Goal: Task Accomplishment & Management: Use online tool/utility

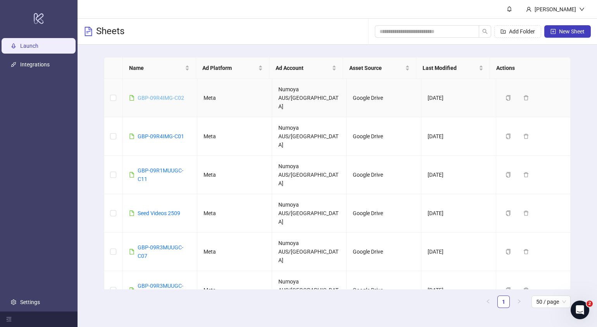
click at [179, 95] on link "GBP-09R4IMG-C02" at bounding box center [161, 98] width 47 height 6
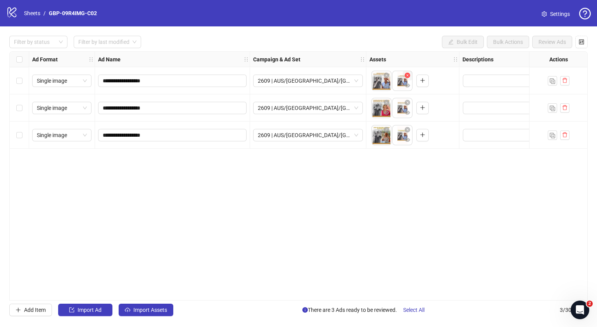
click at [407, 76] on icon "close-circle" at bounding box center [407, 75] width 5 height 5
click at [407, 104] on icon "close-circle" at bounding box center [407, 102] width 5 height 5
click at [408, 129] on icon "close-circle" at bounding box center [407, 129] width 5 height 5
click at [402, 83] on icon "plus" at bounding box center [401, 80] width 5 height 5
click at [401, 109] on icon "plus" at bounding box center [401, 107] width 5 height 5
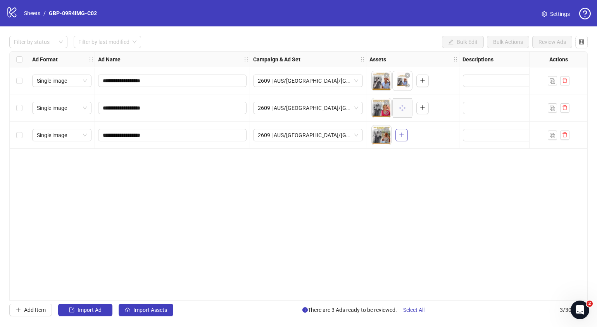
click at [403, 138] on span "button" at bounding box center [401, 134] width 5 height 6
click at [387, 86] on icon "eye" at bounding box center [386, 85] width 5 height 5
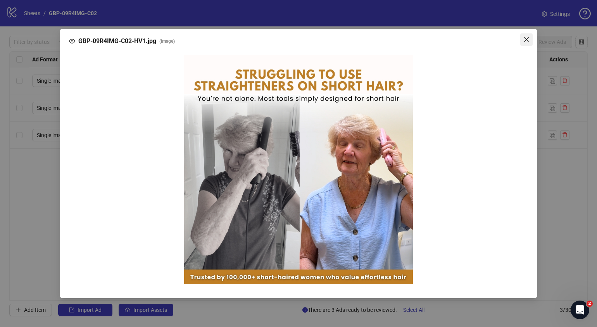
click at [528, 41] on icon "close" at bounding box center [526, 39] width 5 height 5
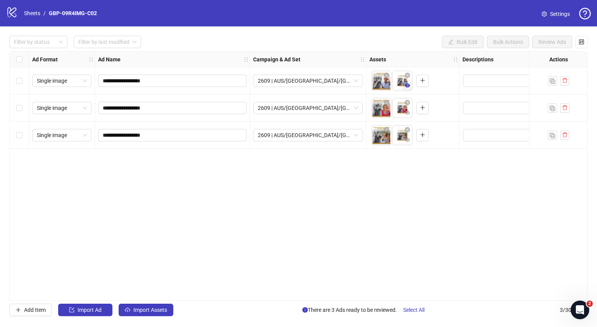
click at [407, 87] on icon "eye" at bounding box center [407, 85] width 5 height 4
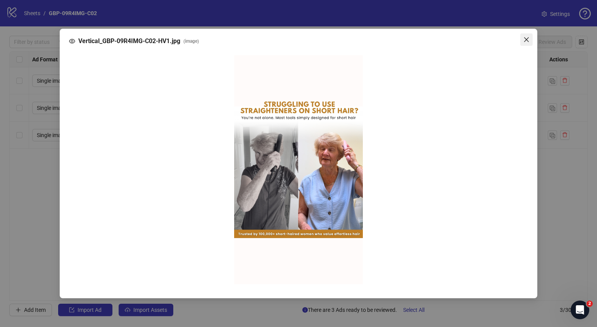
click at [529, 41] on icon "close" at bounding box center [527, 39] width 6 height 6
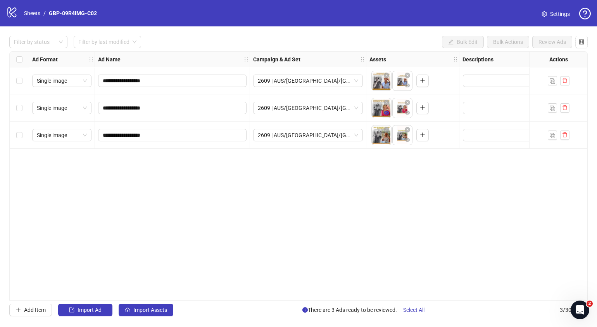
click at [387, 114] on icon "eye" at bounding box center [386, 112] width 5 height 5
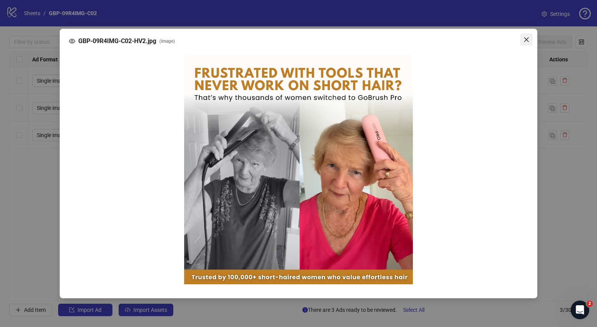
click at [530, 38] on span "Close" at bounding box center [527, 39] width 12 height 6
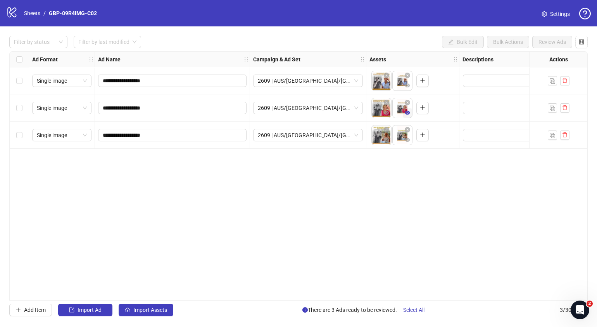
click at [408, 112] on icon "eye" at bounding box center [407, 113] width 5 height 4
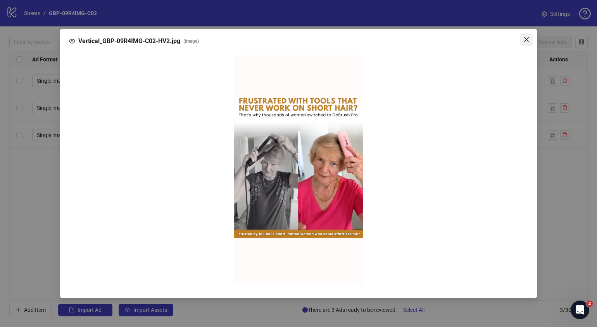
click at [526, 42] on icon "close" at bounding box center [527, 39] width 6 height 6
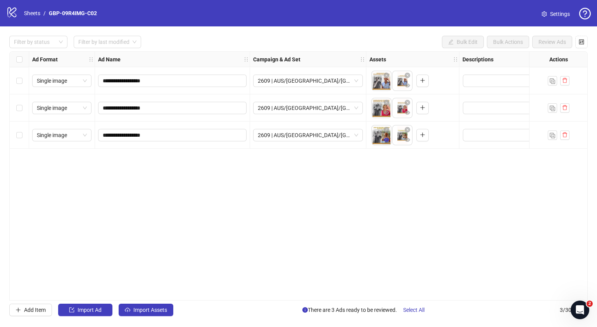
click at [388, 142] on icon "eye" at bounding box center [386, 139] width 5 height 5
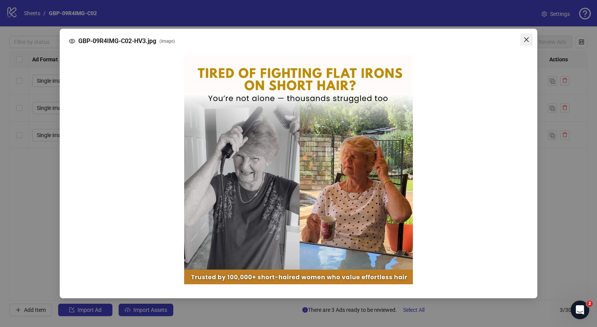
click at [529, 39] on icon "close" at bounding box center [527, 39] width 6 height 6
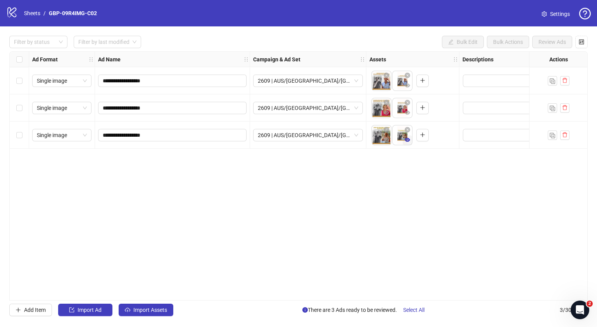
click at [408, 136] on button "button" at bounding box center [407, 139] width 9 height 9
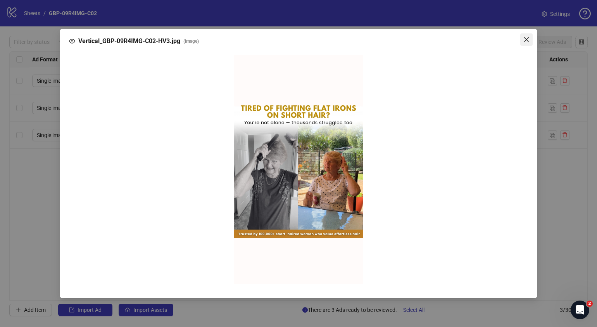
click at [529, 43] on button "Close" at bounding box center [527, 39] width 12 height 12
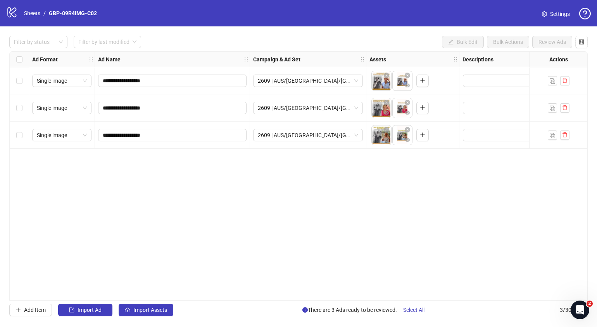
drag, startPoint x: 196, startPoint y: 295, endPoint x: 295, endPoint y: 289, distance: 99.1
click at [295, 289] on div "**********" at bounding box center [298, 175] width 579 height 249
click at [263, 297] on div "**********" at bounding box center [298, 175] width 579 height 249
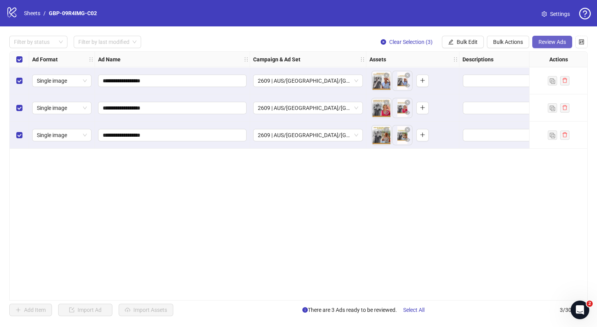
click at [553, 44] on span "Review Ads" at bounding box center [553, 42] width 28 height 6
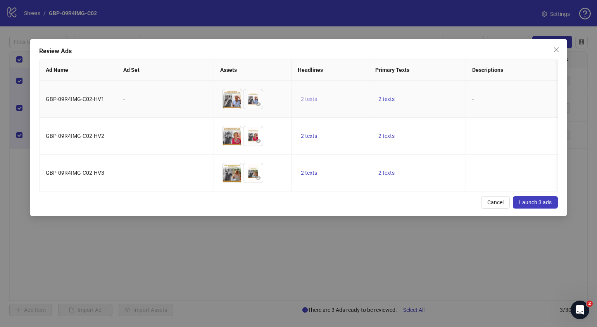
click at [314, 99] on span "2 texts" at bounding box center [309, 99] width 16 height 6
click at [427, 95] on button "button" at bounding box center [430, 93] width 12 height 12
click at [434, 216] on div "Review Ads Ad Name Ad Set Assets Headlines Primary Texts Descriptions Destinati…" at bounding box center [299, 127] width 538 height 177
click at [389, 97] on span "2 texts" at bounding box center [387, 99] width 16 height 6
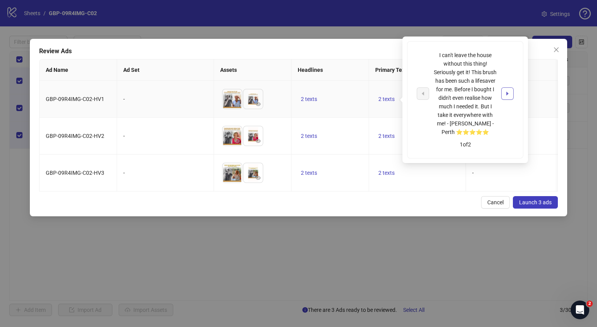
click at [505, 97] on button "button" at bounding box center [508, 93] width 12 height 12
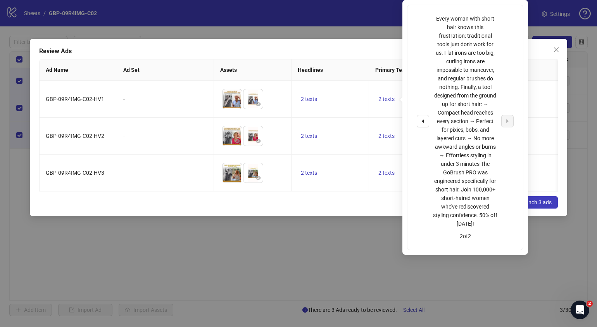
click at [358, 208] on div "Cancel Launch 3 ads" at bounding box center [298, 202] width 519 height 12
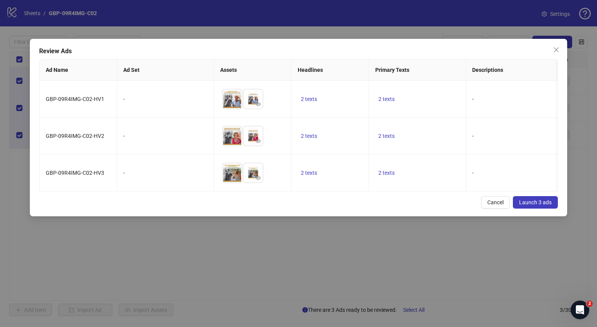
click at [512, 258] on div "Review Ads Ad Name Ad Set Assets Headlines Primary Texts Descriptions Destinati…" at bounding box center [298, 163] width 597 height 327
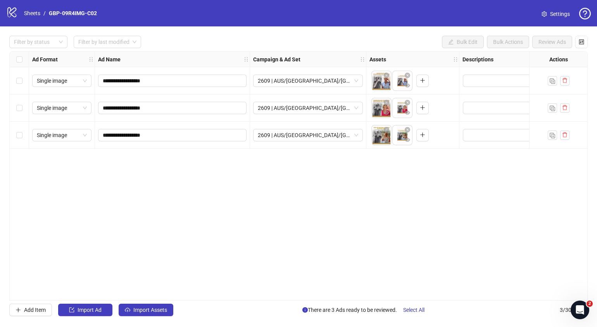
click at [512, 258] on body "**********" at bounding box center [298, 163] width 597 height 327
click at [512, 258] on div "**********" at bounding box center [298, 175] width 579 height 249
click at [430, 231] on div "**********" at bounding box center [298, 175] width 579 height 249
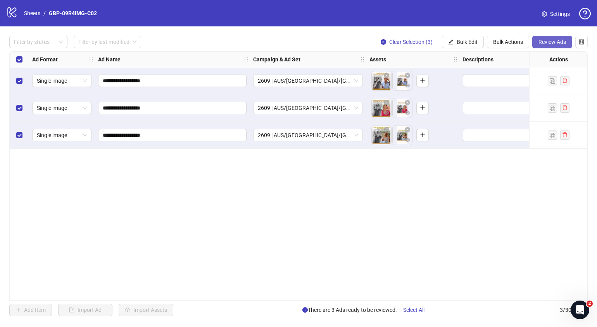
click at [549, 41] on span "Review Ads" at bounding box center [553, 42] width 28 height 6
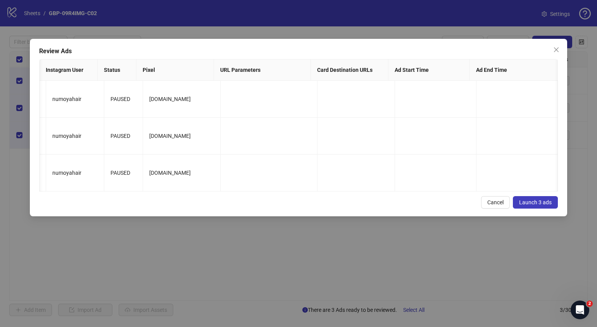
click at [554, 208] on button "Launch 3 ads" at bounding box center [535, 202] width 45 height 12
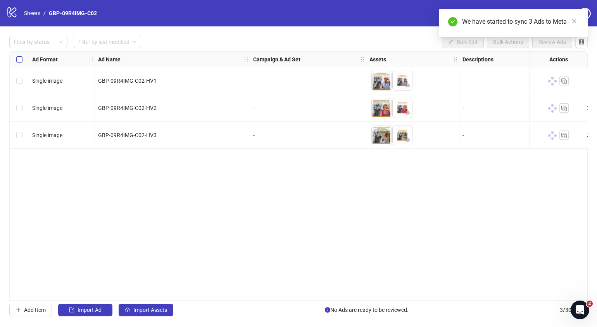
click at [19, 63] on label "Select all rows" at bounding box center [19, 59] width 6 height 9
